Goal: Navigation & Orientation: Find specific page/section

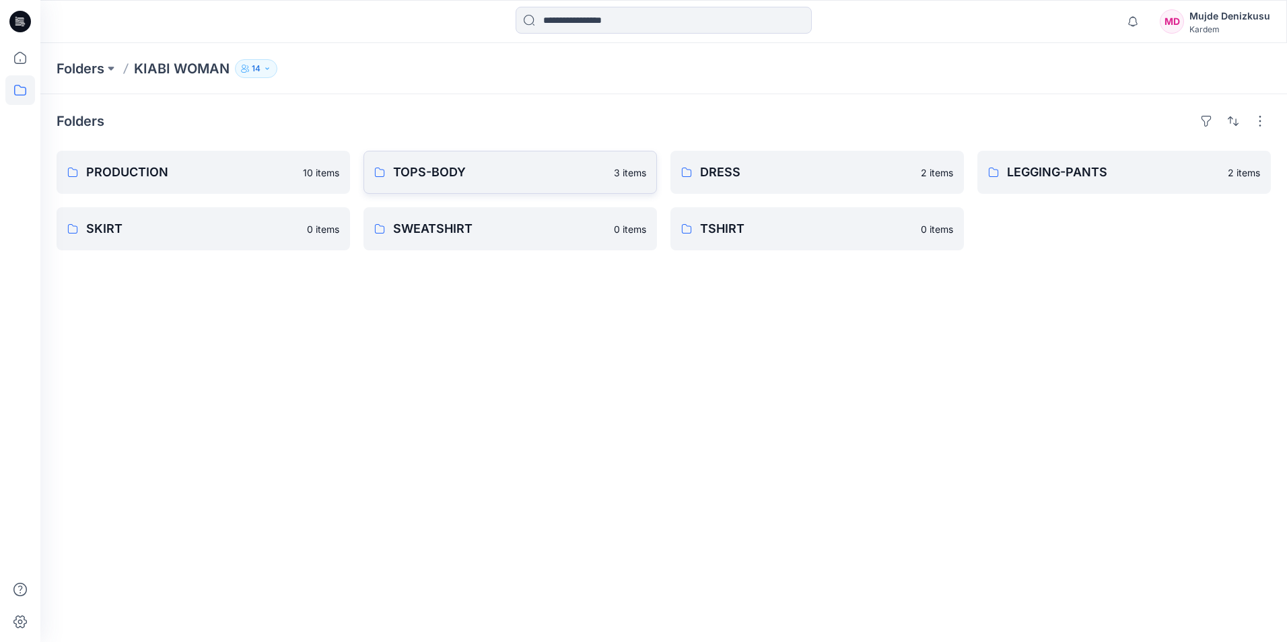
click at [633, 166] on p "3 items" at bounding box center [630, 173] width 32 height 14
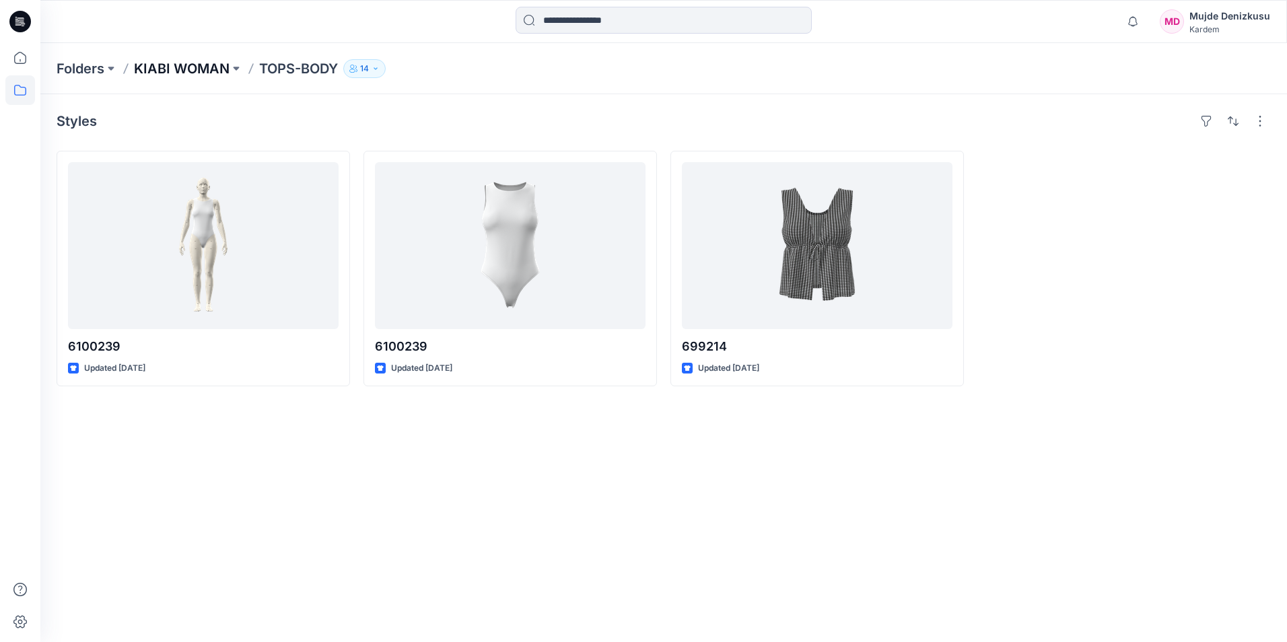
click at [211, 69] on p "KIABI WOMAN" at bounding box center [182, 68] width 96 height 19
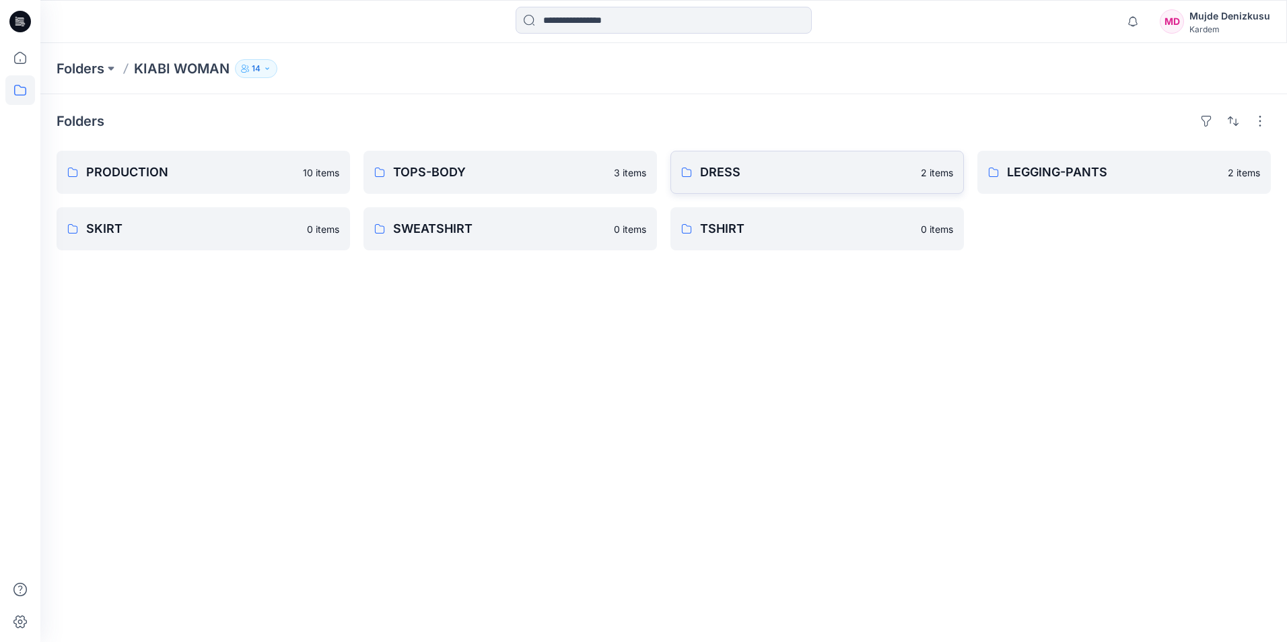
click at [926, 181] on link "DRESS 2 items" at bounding box center [816, 172] width 293 height 43
click at [295, 174] on link "PRODUCTION 10 items" at bounding box center [203, 172] width 293 height 43
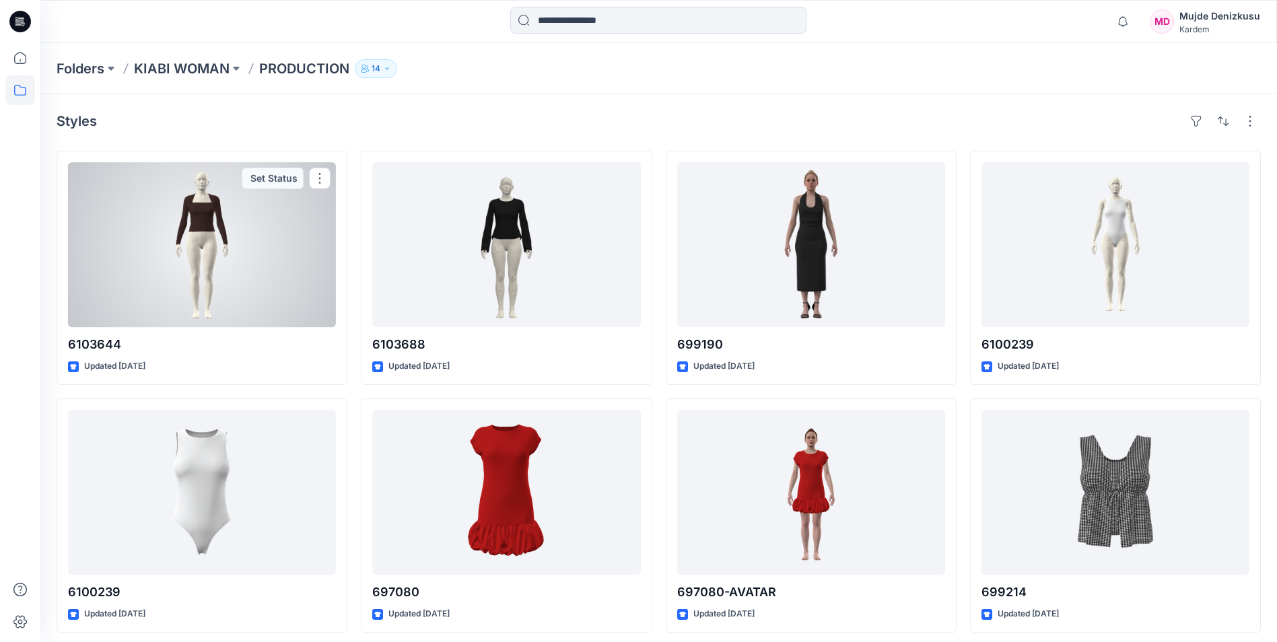
click at [215, 247] on div at bounding box center [202, 244] width 268 height 165
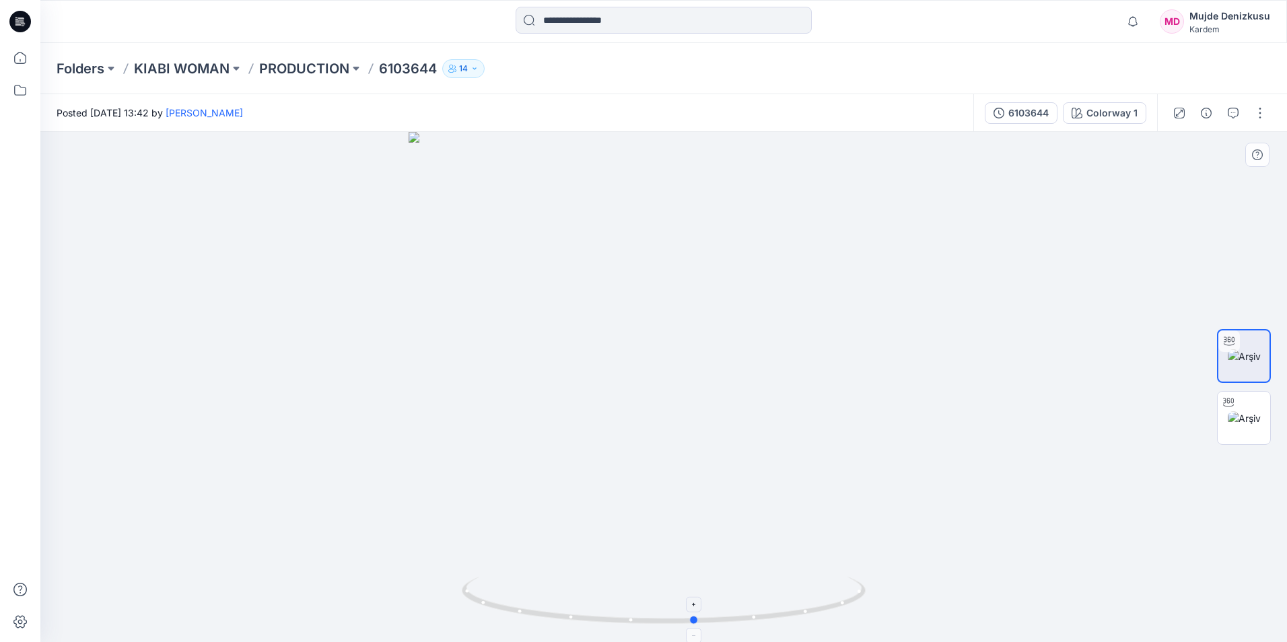
drag, startPoint x: 666, startPoint y: 628, endPoint x: 703, endPoint y: 632, distance: 37.2
click at [702, 632] on foreignobject at bounding box center [693, 635] width 15 height 15
drag, startPoint x: 700, startPoint y: 624, endPoint x: 727, endPoint y: 624, distance: 27.6
click at [727, 624] on icon at bounding box center [665, 602] width 407 height 50
drag, startPoint x: 729, startPoint y: 623, endPoint x: 848, endPoint y: 622, distance: 119.1
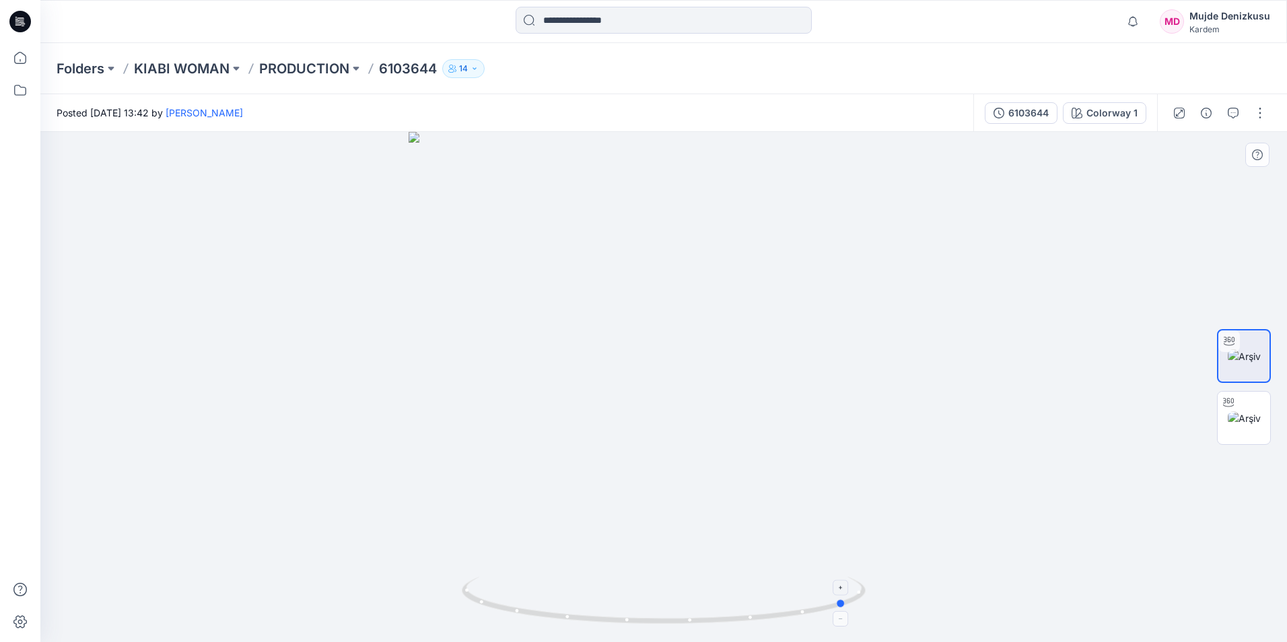
click at [848, 622] on icon at bounding box center [665, 602] width 407 height 50
click at [209, 63] on p "KIABI WOMAN" at bounding box center [182, 68] width 96 height 19
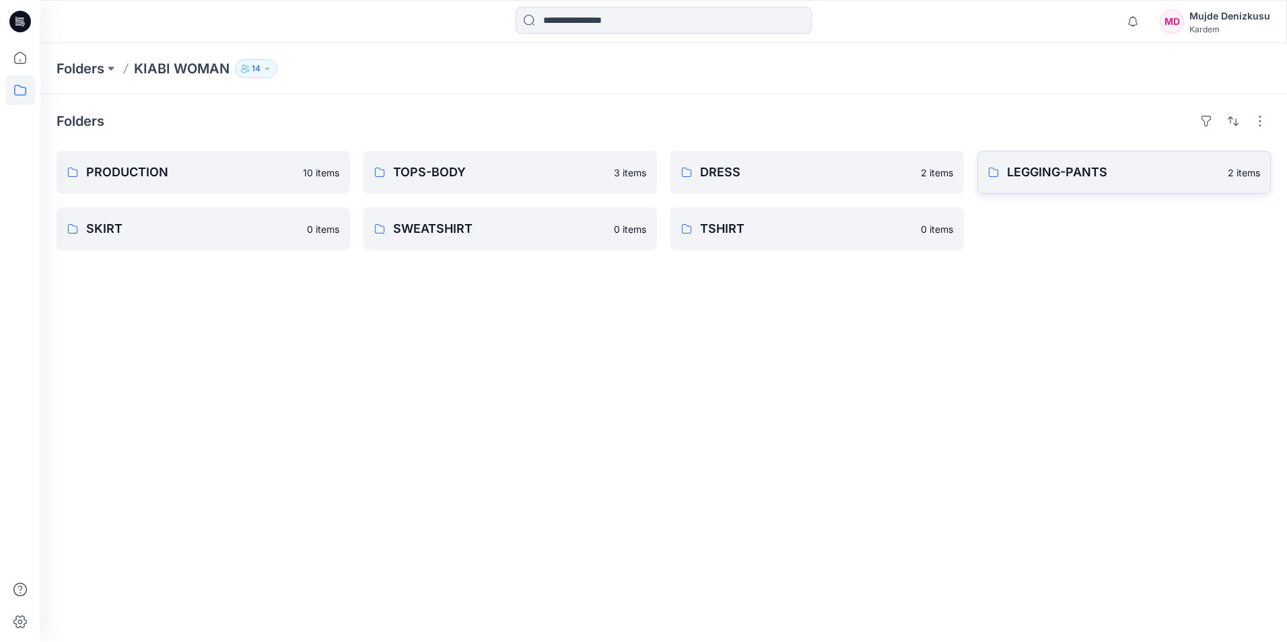
click at [1109, 163] on p "LEGGING-PANTS" at bounding box center [1113, 172] width 213 height 19
